Goal: Information Seeking & Learning: Learn about a topic

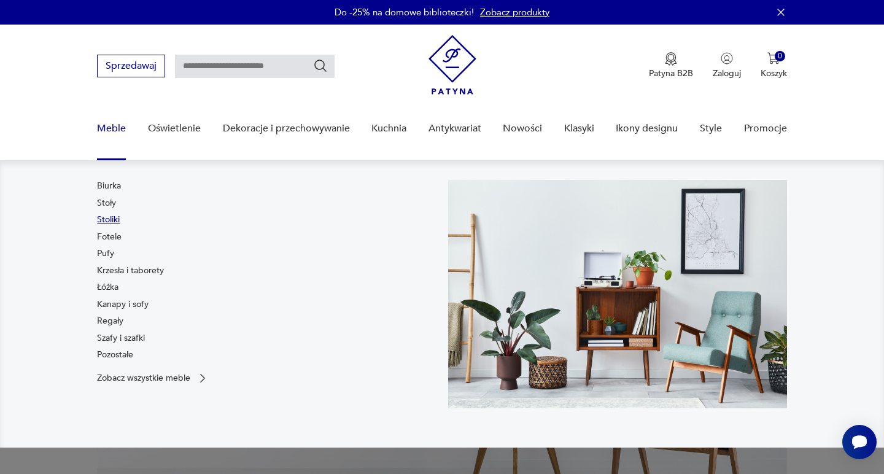
click at [109, 218] on link "Stoliki" at bounding box center [108, 220] width 23 height 12
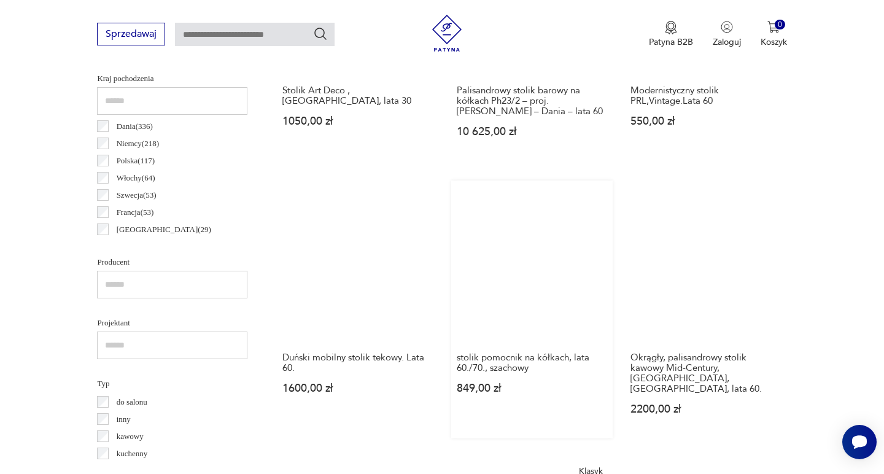
scroll to position [883, 0]
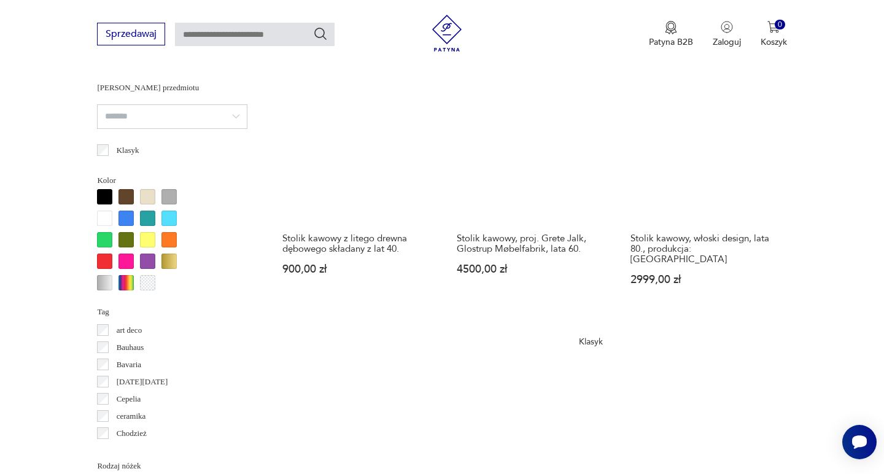
scroll to position [1213, 0]
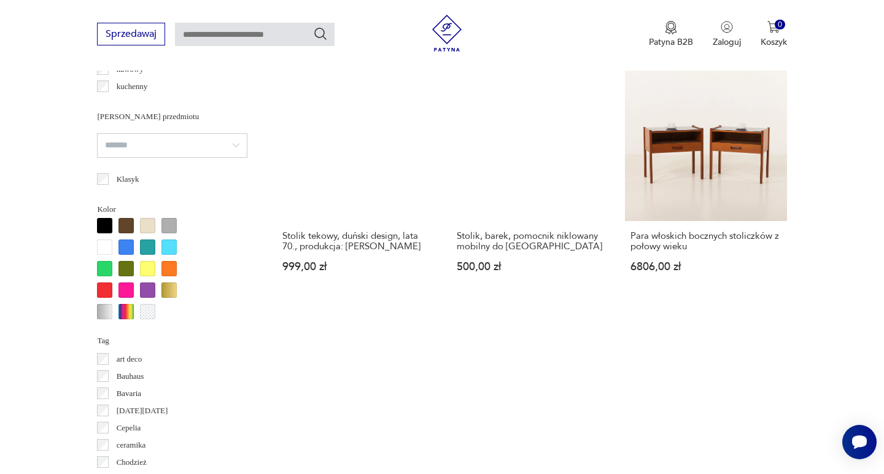
scroll to position [1190, 0]
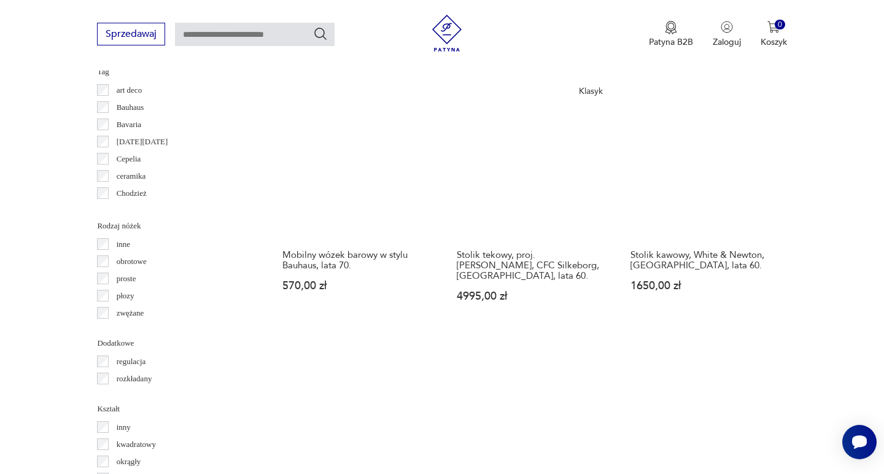
scroll to position [1299, 0]
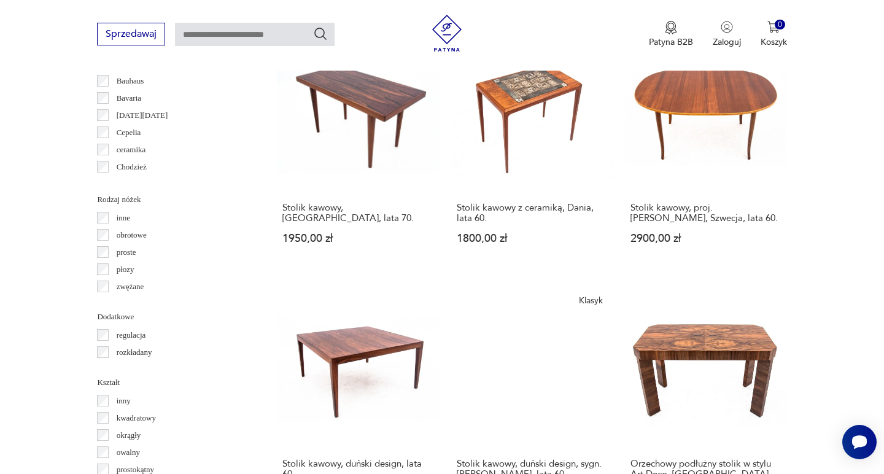
scroll to position [1284, 0]
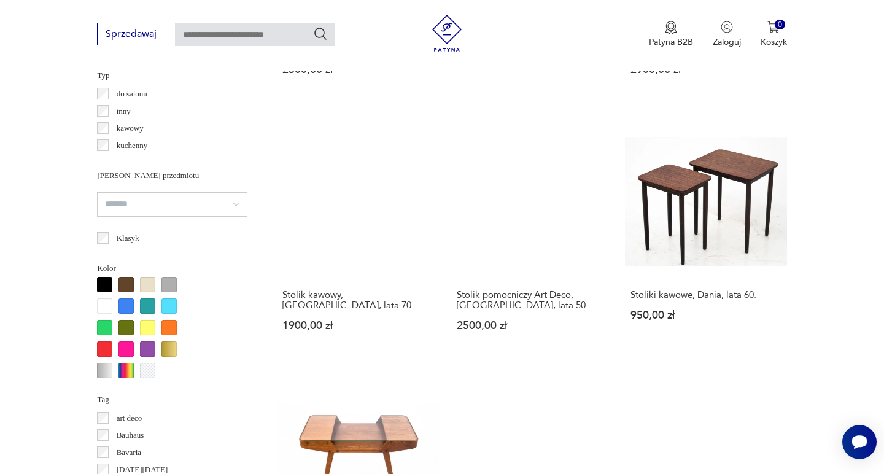
scroll to position [1159, 0]
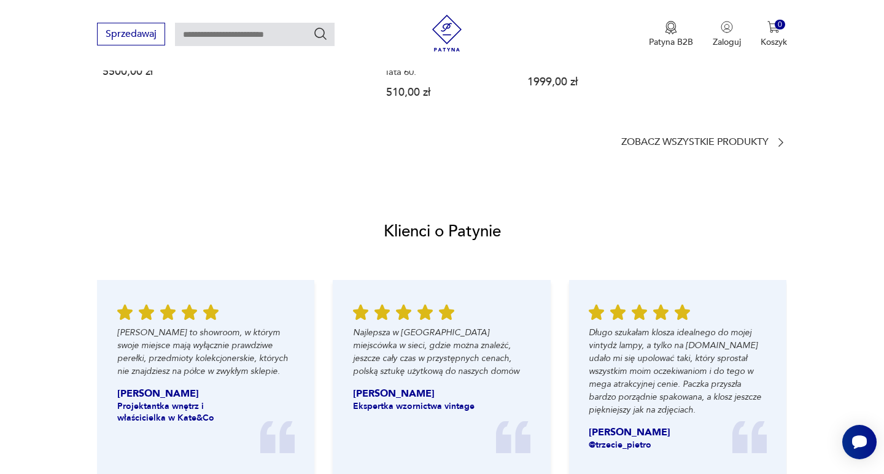
scroll to position [1285, 0]
